Goal: Find specific page/section: Find specific page/section

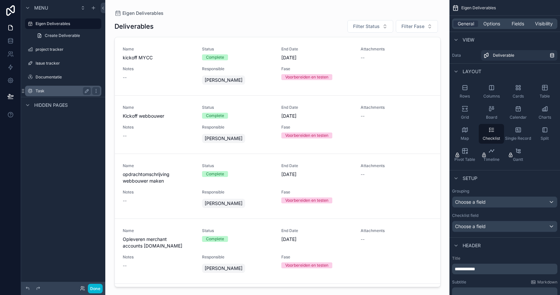
click at [51, 89] on label "Task" at bounding box center [62, 90] width 53 height 5
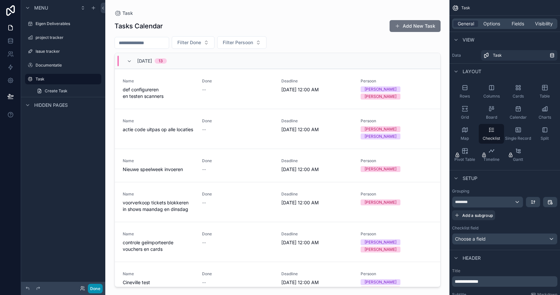
click at [93, 287] on button "Done" at bounding box center [95, 289] width 15 height 10
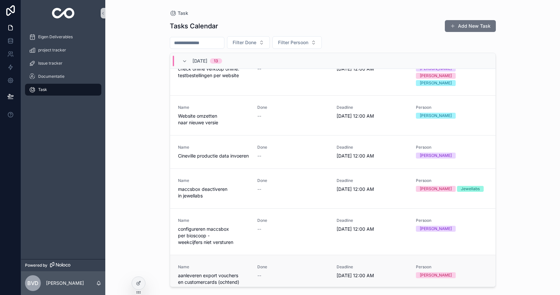
scroll to position [250, 0]
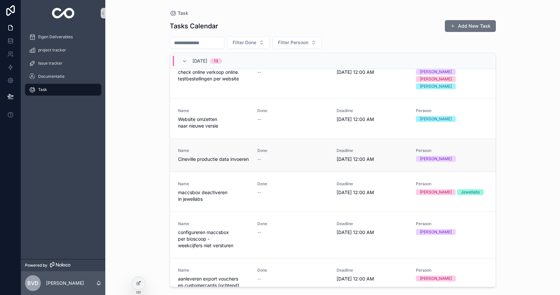
click at [286, 138] on link "Name [GEOGRAPHIC_DATA] productie data invoeren Done -- Deadline [DATE] 12:00 AM…" at bounding box center [333, 154] width 326 height 33
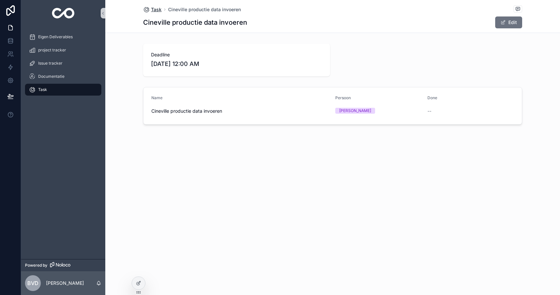
click at [151, 10] on span "Task" at bounding box center [156, 9] width 11 height 7
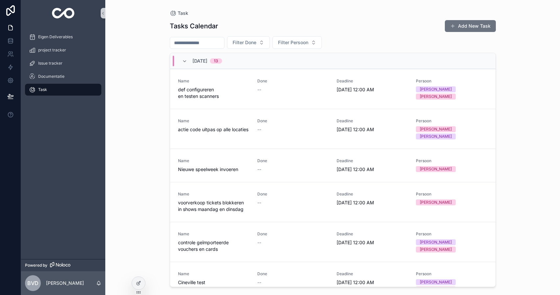
click at [325, 21] on div "Tasks Calendar Add New Task" at bounding box center [333, 26] width 326 height 13
